Goal: Information Seeking & Learning: Learn about a topic

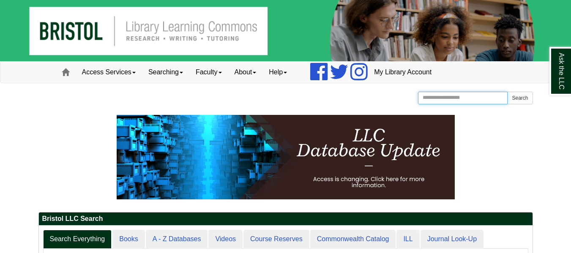
click at [451, 94] on input "Search the Website" at bounding box center [463, 98] width 90 height 13
type input "****"
click at [522, 93] on button "Search" at bounding box center [519, 98] width 25 height 13
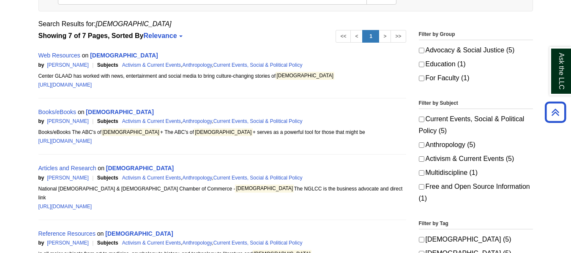
scroll to position [142, 0]
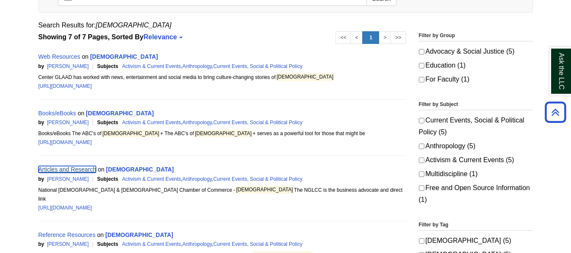
click at [78, 167] on link "Articles and Research" at bounding box center [67, 169] width 58 height 7
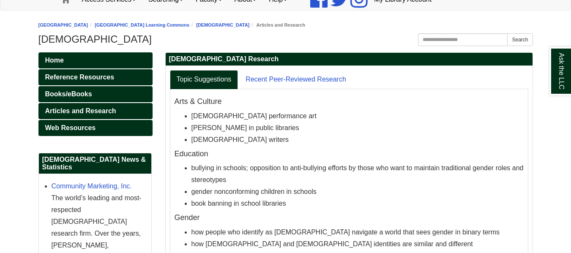
scroll to position [75, 0]
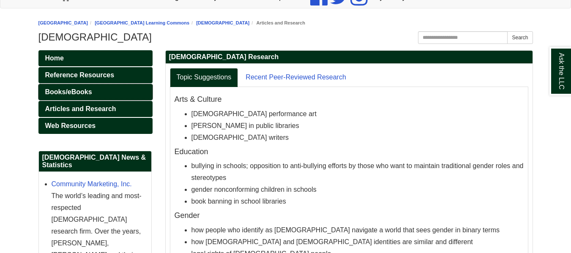
click at [88, 91] on span "Books/eBooks" at bounding box center [68, 91] width 47 height 7
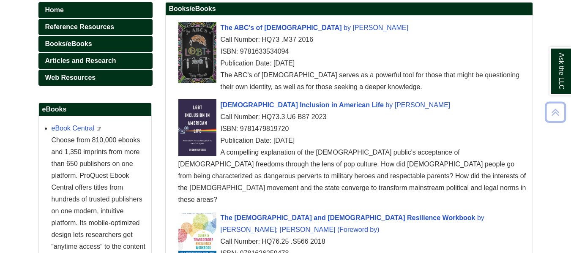
scroll to position [125, 0]
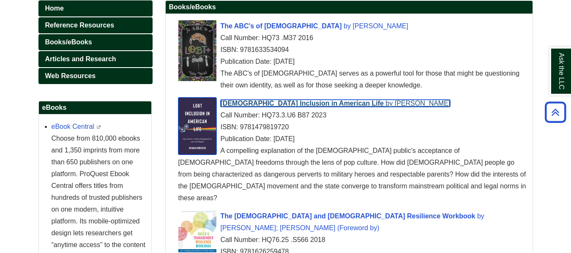
click at [290, 106] on span "LGBT Inclusion in American Life" at bounding box center [302, 103] width 163 height 7
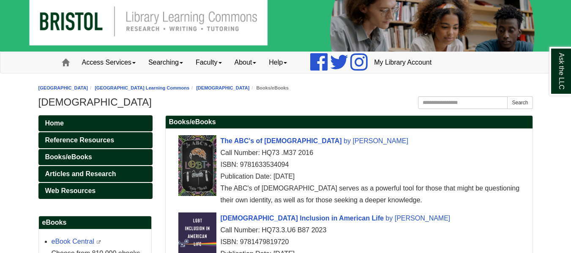
scroll to position [0, 0]
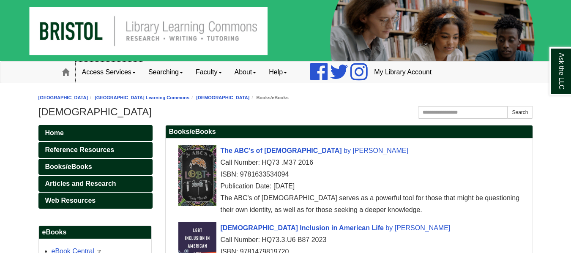
click at [121, 71] on link "Access Services" at bounding box center [109, 72] width 66 height 21
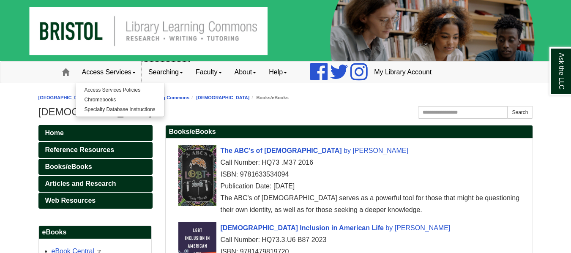
click at [166, 71] on link "Searching" at bounding box center [165, 72] width 47 height 21
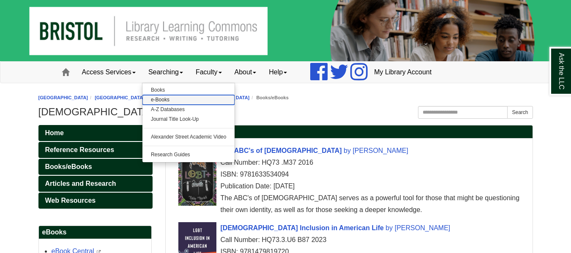
click at [158, 96] on link "e-Books" at bounding box center [188, 100] width 93 height 10
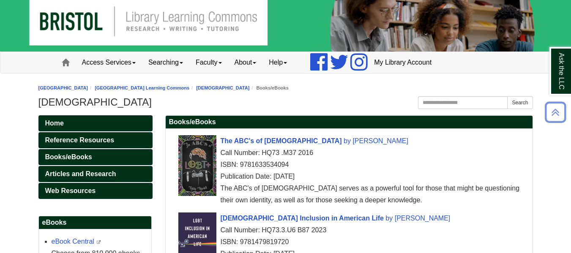
scroll to position [3, 0]
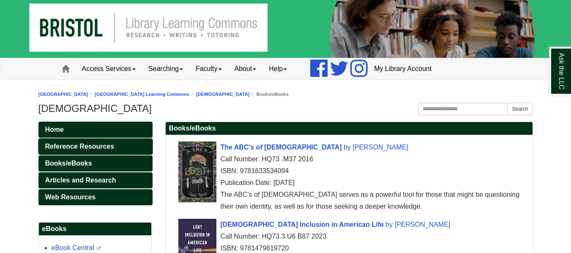
click at [100, 141] on link "Reference Resources" at bounding box center [95, 147] width 114 height 16
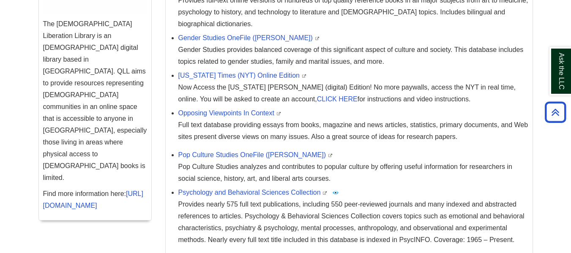
scroll to position [340, 0]
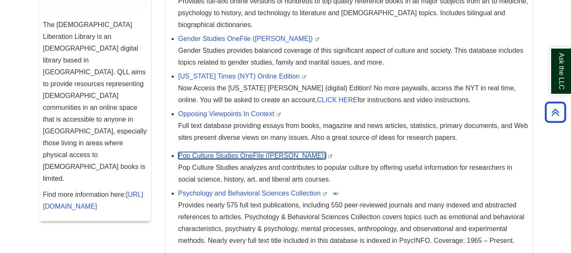
click at [229, 152] on link "Pop Culture Studies OneFile (Gale)" at bounding box center [252, 155] width 148 height 7
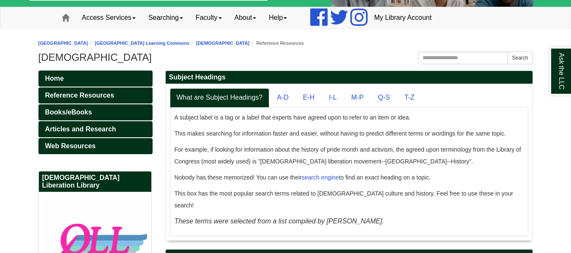
scroll to position [38, 0]
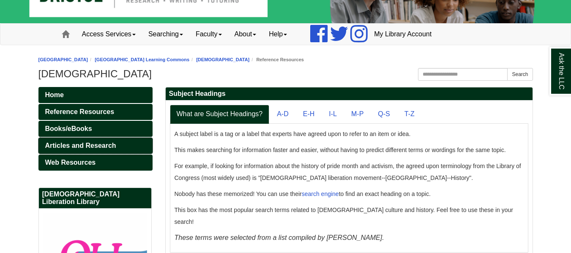
click at [70, 145] on span "Articles and Research" at bounding box center [80, 145] width 71 height 7
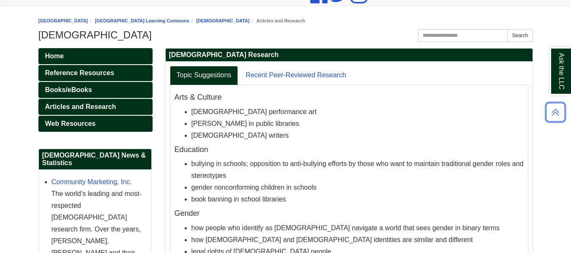
scroll to position [41, 0]
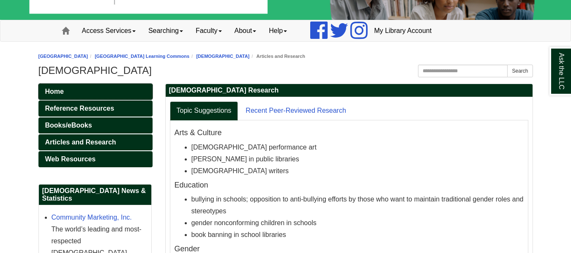
click at [125, 90] on link "Home" at bounding box center [95, 92] width 114 height 16
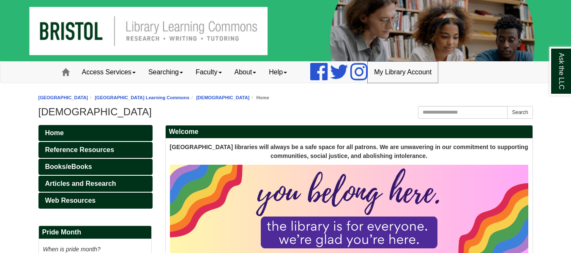
click at [398, 71] on link "My Library Account" at bounding box center [403, 72] width 70 height 21
click at [260, 73] on link "About" at bounding box center [245, 72] width 35 height 21
click at [168, 71] on link "Searching" at bounding box center [165, 72] width 47 height 21
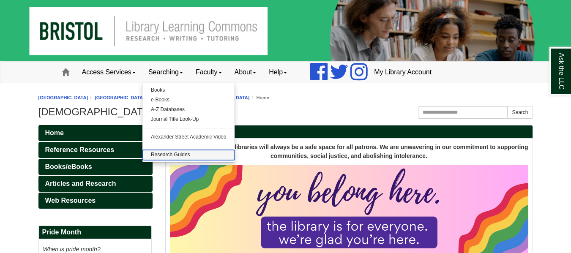
click at [178, 157] on link "Research Guides" at bounding box center [188, 155] width 93 height 10
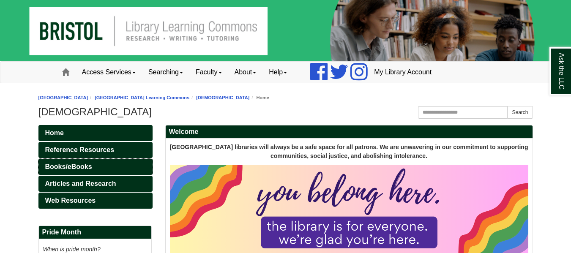
click at [139, 164] on link "Books/eBooks" at bounding box center [95, 167] width 114 height 16
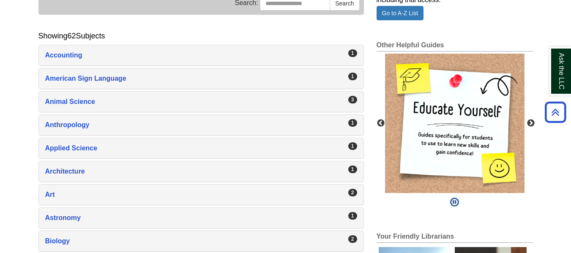
scroll to position [74, 0]
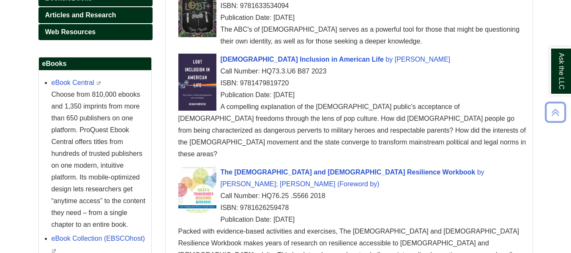
scroll to position [172, 0]
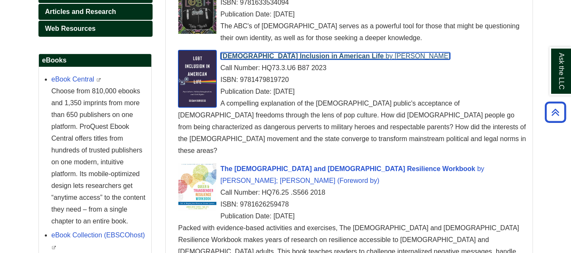
click at [303, 54] on span "LGBT Inclusion in American Life" at bounding box center [302, 55] width 163 height 7
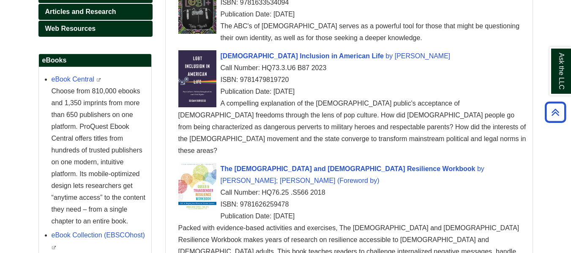
scroll to position [0, 0]
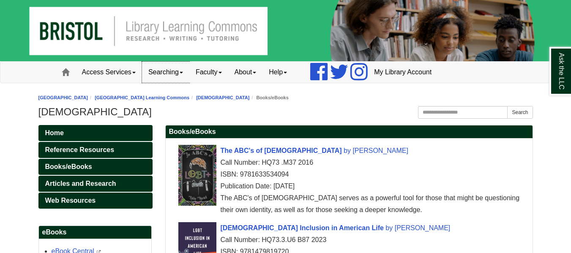
click at [168, 75] on link "Searching" at bounding box center [165, 72] width 47 height 21
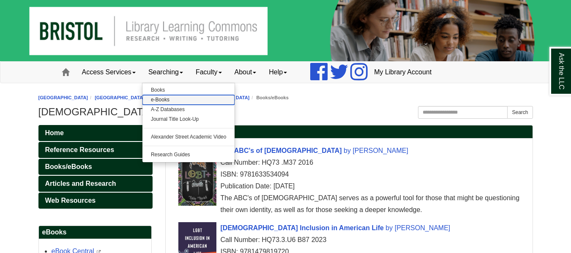
click at [163, 100] on link "e-Books" at bounding box center [188, 100] width 93 height 10
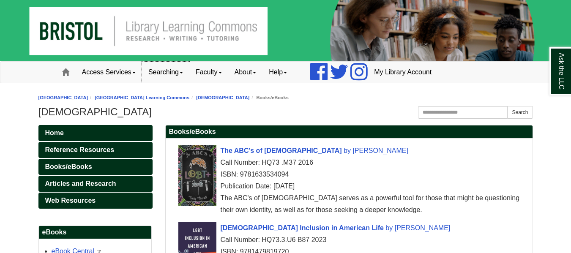
click at [163, 76] on link "Searching" at bounding box center [165, 72] width 47 height 21
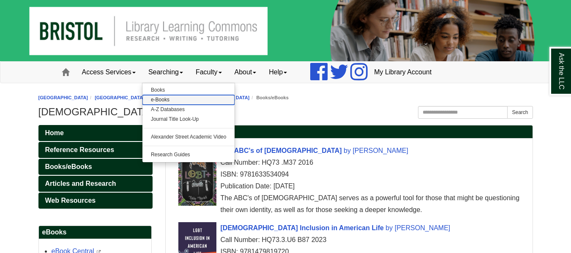
click at [161, 101] on link "e-Books" at bounding box center [188, 100] width 93 height 10
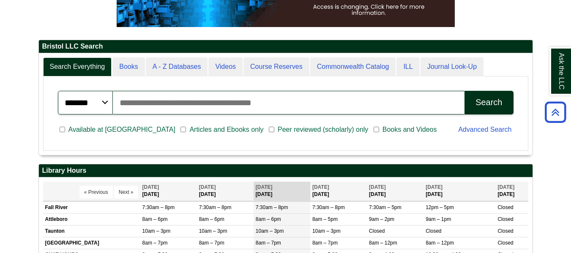
scroll to position [102, 494]
click at [253, 110] on input "Search articles, books, journals & more" at bounding box center [289, 103] width 352 height 24
type input "**********"
click at [465, 91] on button "Search" at bounding box center [489, 103] width 49 height 24
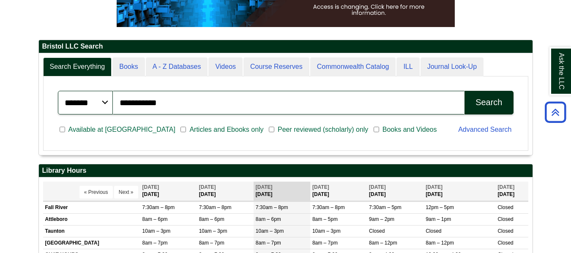
click at [489, 99] on div "Search" at bounding box center [489, 103] width 27 height 10
